Goal: Check status

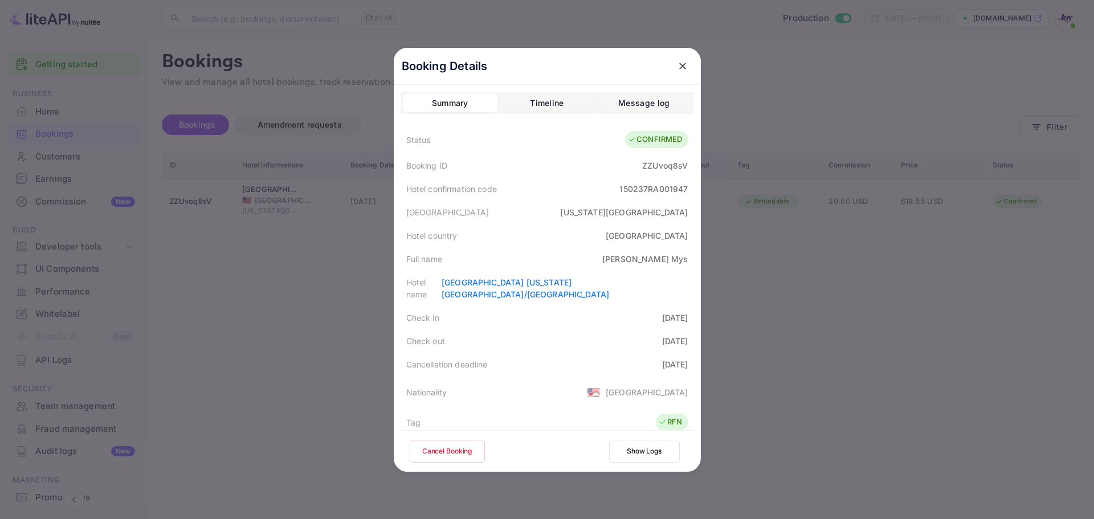
scroll to position [276, 0]
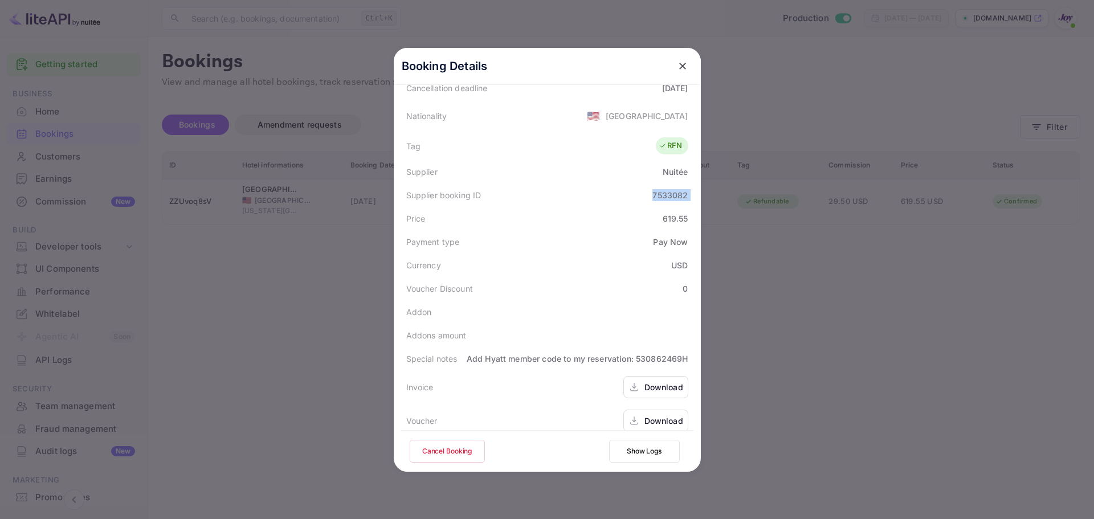
click at [677, 71] on icon "close" at bounding box center [682, 65] width 11 height 11
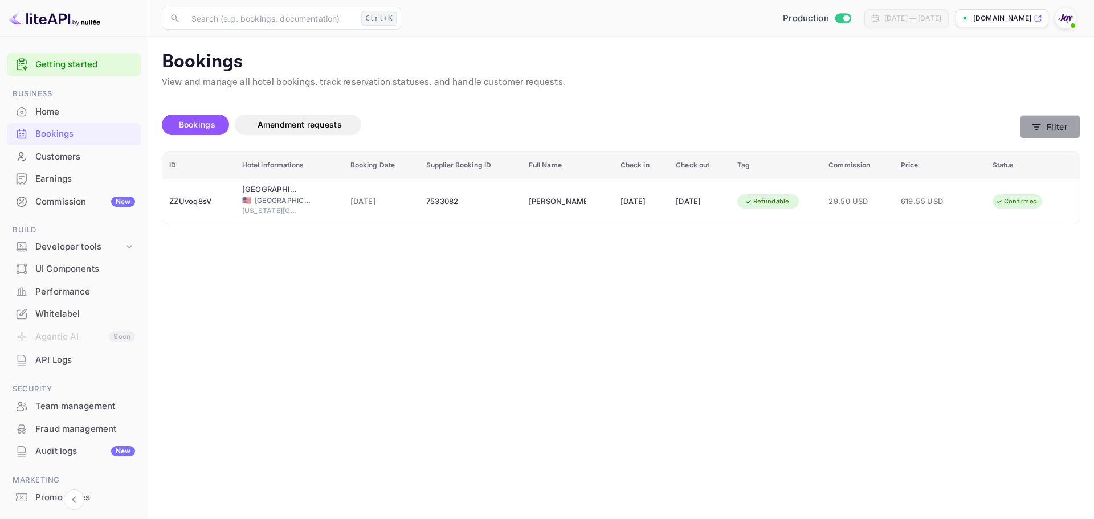
click at [1044, 133] on button "Filter" at bounding box center [1050, 126] width 60 height 23
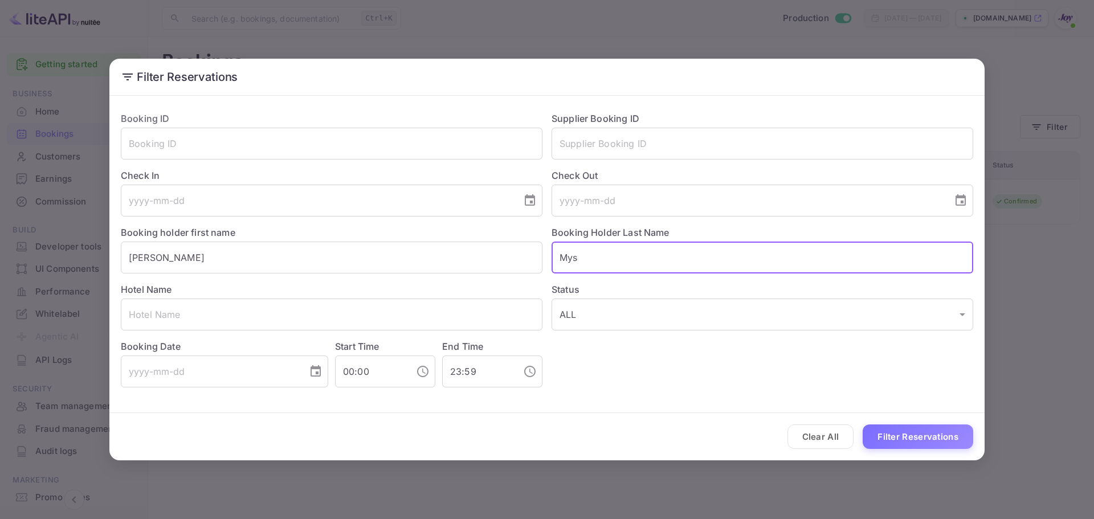
drag, startPoint x: 496, startPoint y: 245, endPoint x: 331, endPoint y: 229, distance: 166.1
click at [331, 229] on div "Booking ID ​ Supplier Booking ID ​ Check In ​ Check Out ​ Booking holder first …" at bounding box center [543, 245] width 862 height 285
click at [238, 269] on input "[PERSON_NAME]" at bounding box center [332, 258] width 422 height 32
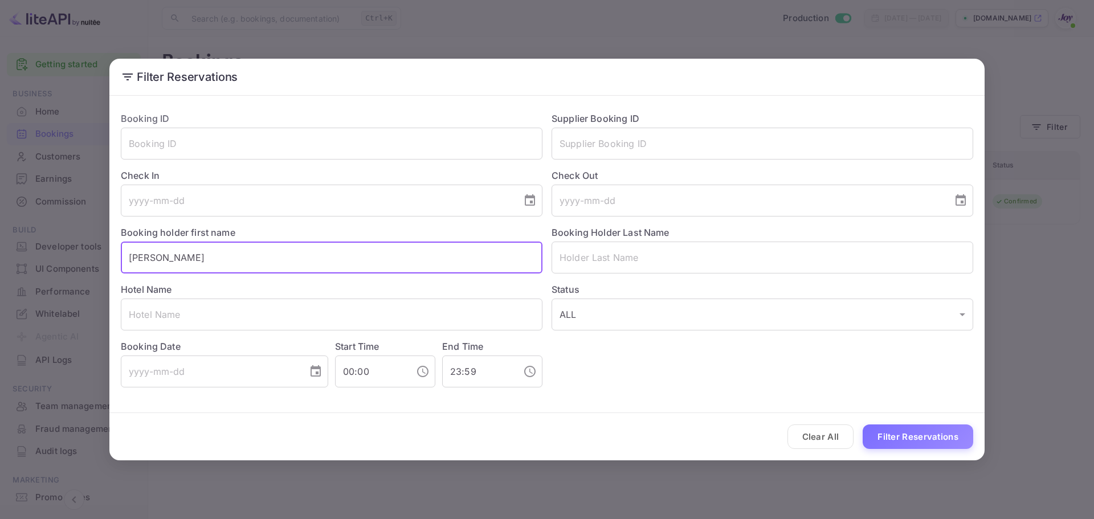
click at [238, 269] on input "[PERSON_NAME]" at bounding box center [332, 258] width 422 height 32
click at [431, 255] on input "text" at bounding box center [332, 258] width 422 height 32
paste input "[PERSON_NAME]"
drag, startPoint x: 234, startPoint y: 258, endPoint x: 170, endPoint y: 258, distance: 63.8
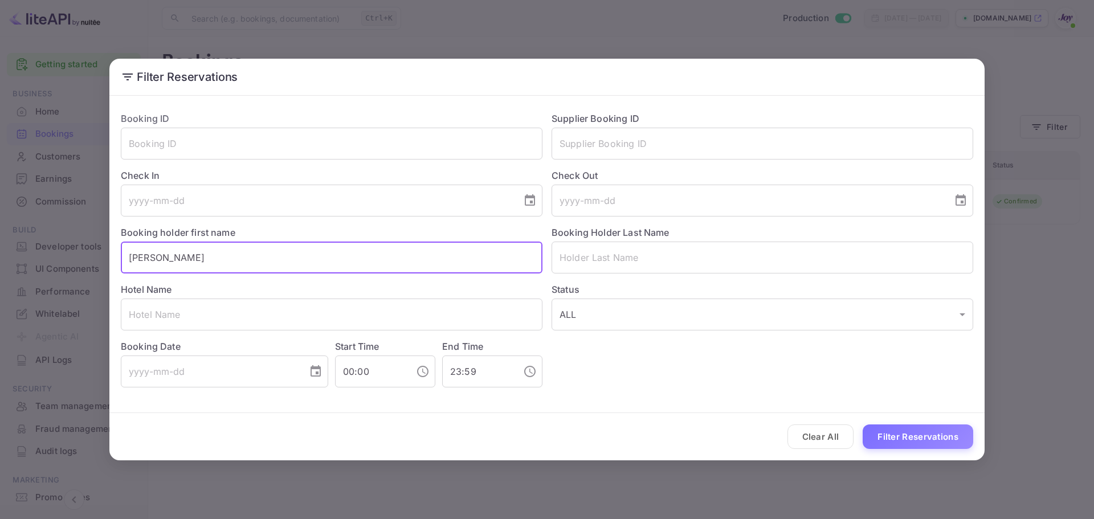
click at [170, 258] on input "[PERSON_NAME]" at bounding box center [332, 258] width 422 height 32
type input "[PERSON_NAME]"
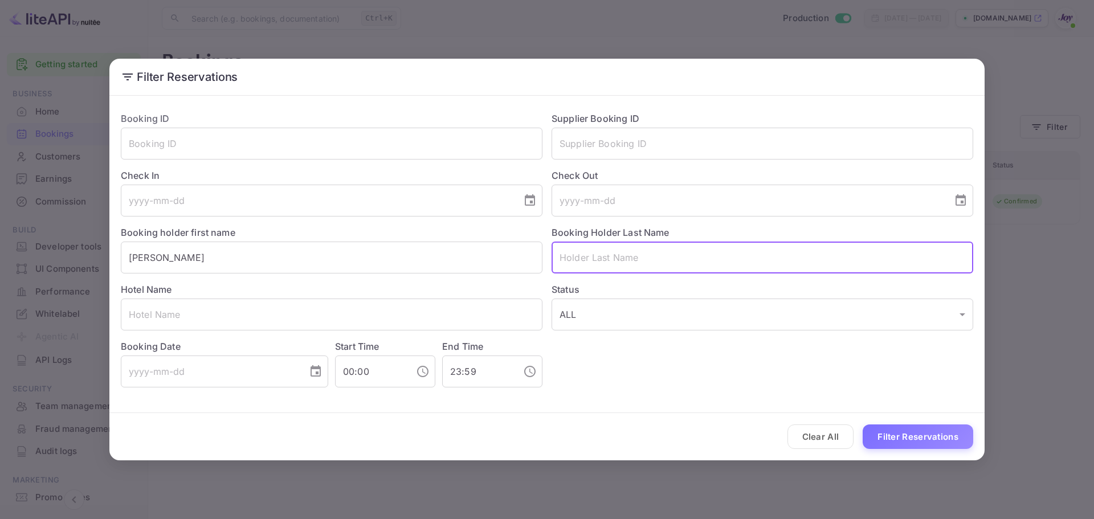
click at [618, 254] on input "text" at bounding box center [763, 258] width 422 height 32
paste input "Altemore"
type input "Altemore"
click at [941, 446] on button "Filter Reservations" at bounding box center [918, 437] width 111 height 25
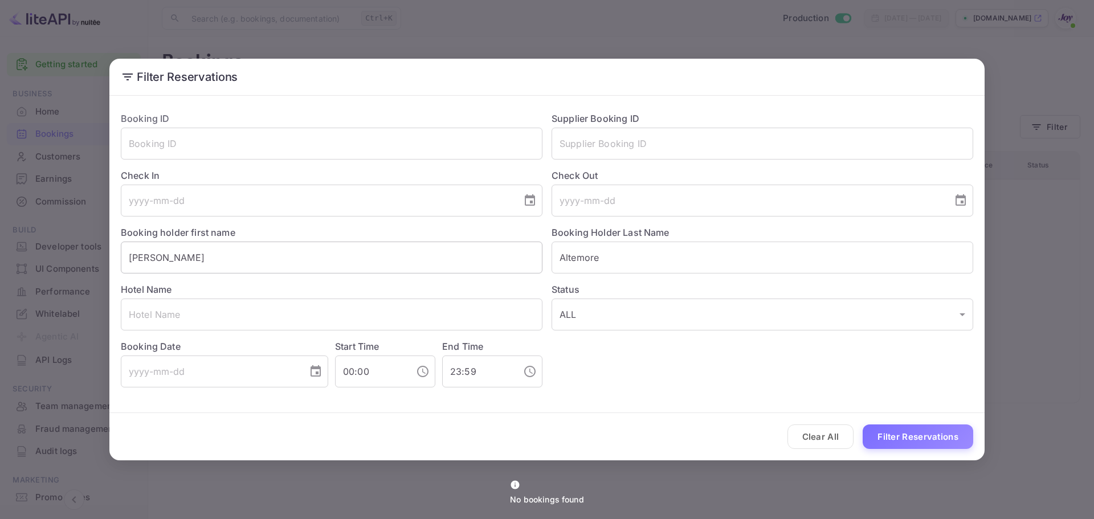
click at [345, 258] on input "[PERSON_NAME]" at bounding box center [332, 258] width 422 height 32
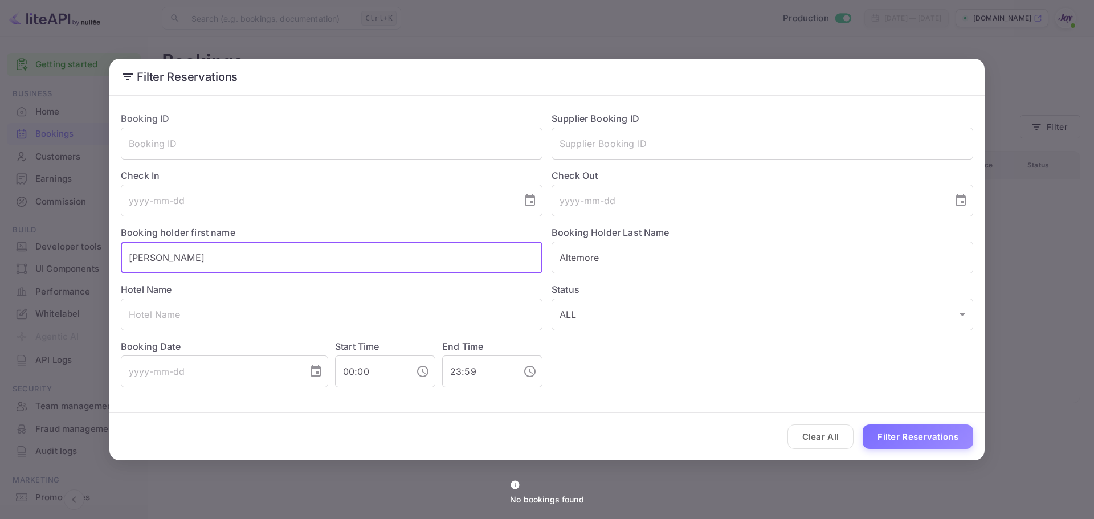
click at [345, 258] on input "[PERSON_NAME]" at bounding box center [332, 258] width 422 height 32
click at [922, 425] on button "Filter Reservations" at bounding box center [918, 437] width 111 height 25
